Goal: Task Accomplishment & Management: Use online tool/utility

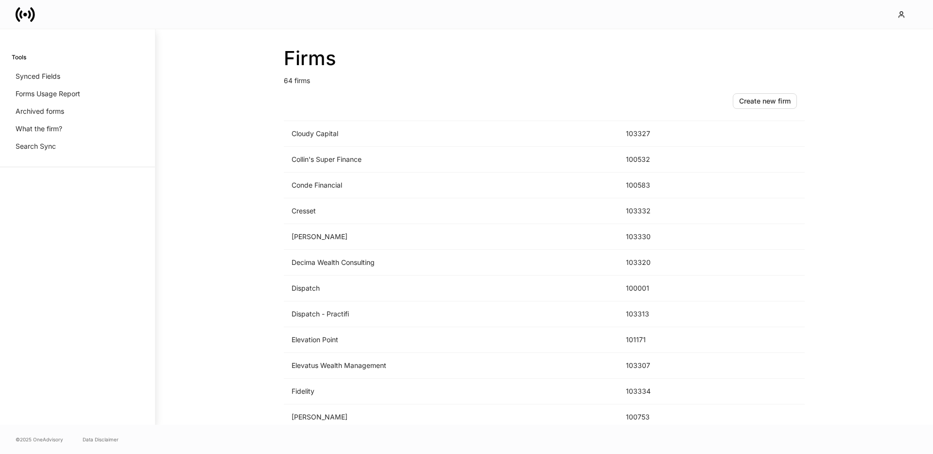
scroll to position [438, 0]
click at [406, 280] on td "Dispatch" at bounding box center [451, 288] width 334 height 26
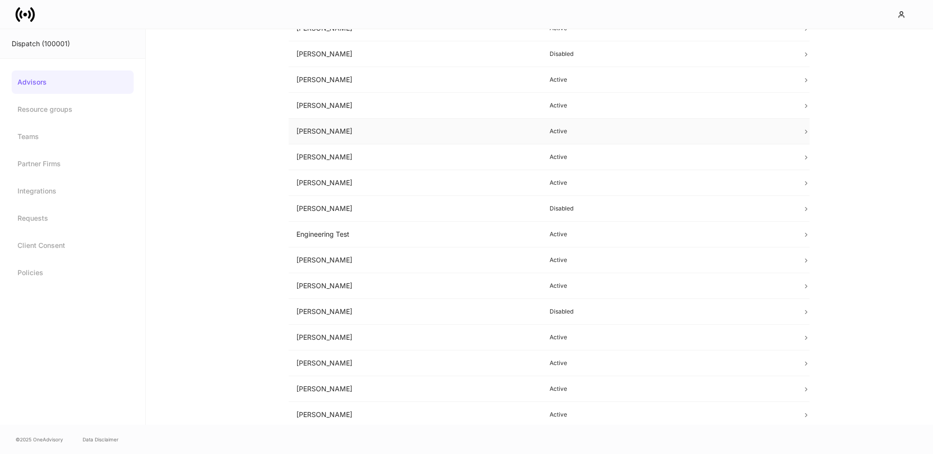
scroll to position [99, 0]
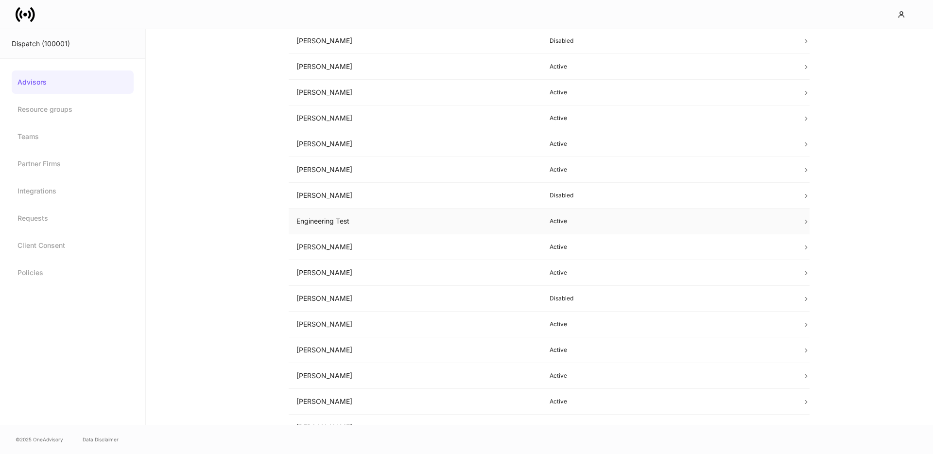
click at [393, 226] on td "Engineering Test" at bounding box center [415, 222] width 253 height 26
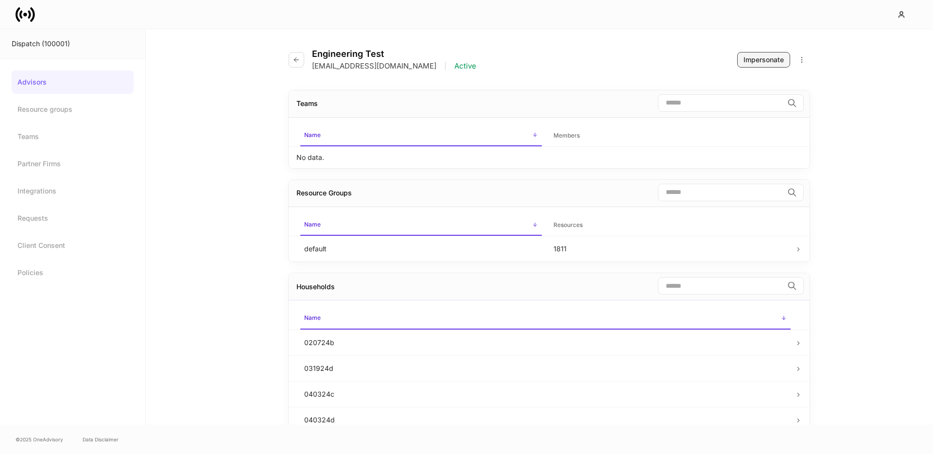
click at [755, 59] on div "Impersonate" at bounding box center [764, 60] width 40 height 10
